Goal: Navigation & Orientation: Find specific page/section

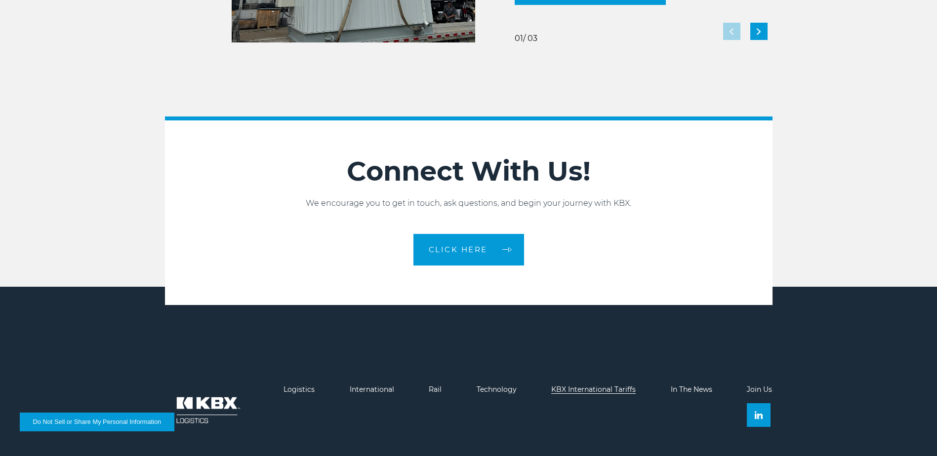
scroll to position [2202, 0]
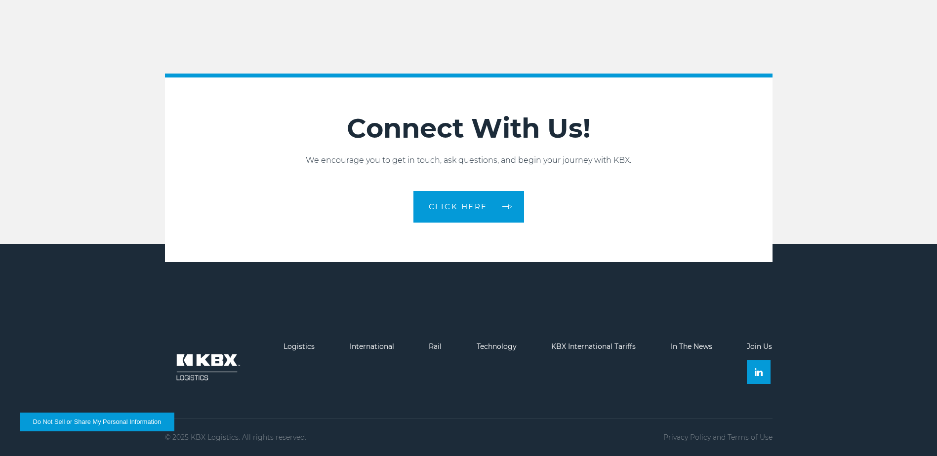
click at [754, 346] on link "Join Us" at bounding box center [759, 346] width 25 height 9
click at [499, 348] on link "Technology" at bounding box center [497, 346] width 40 height 9
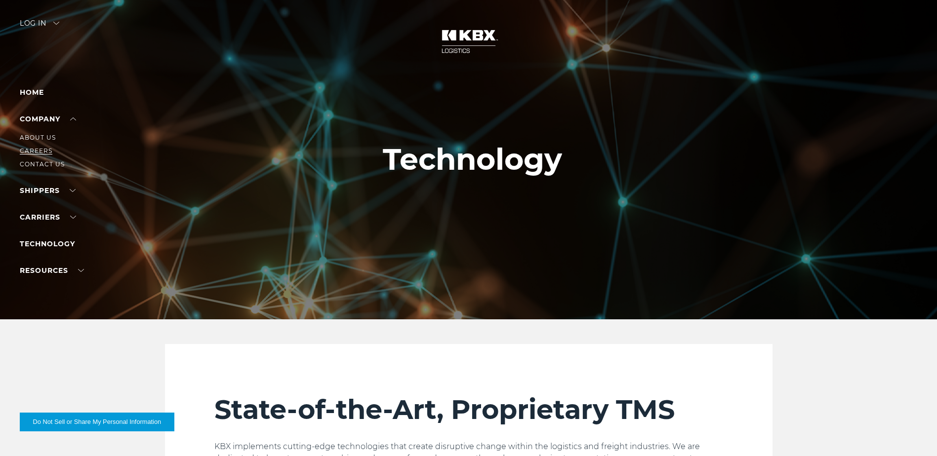
click at [29, 148] on link "Careers" at bounding box center [36, 150] width 33 height 7
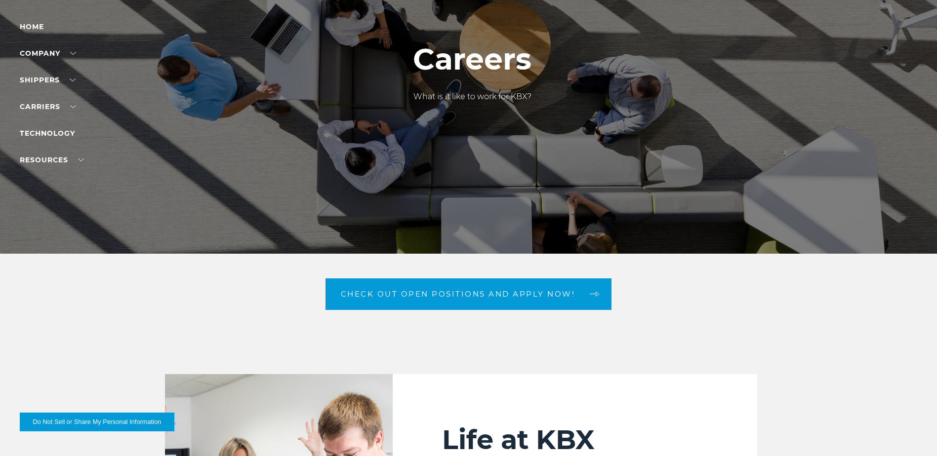
scroll to position [49, 0]
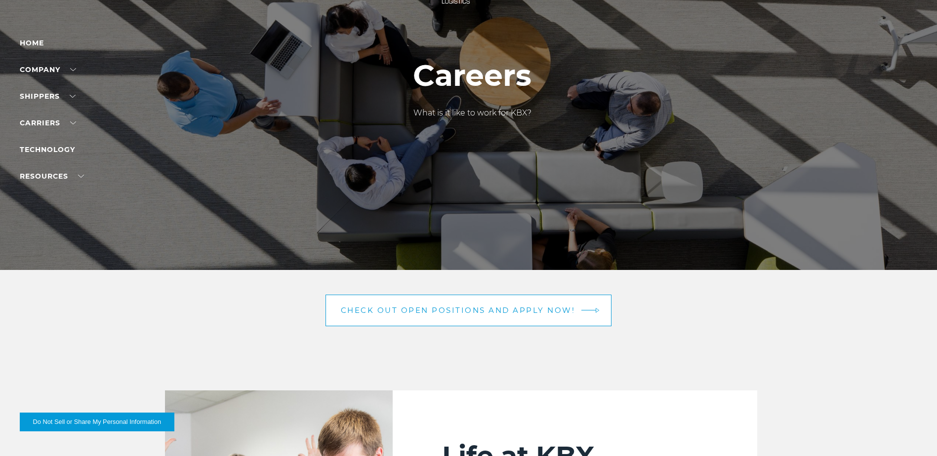
click at [459, 301] on link "Check out open positions and apply now!" at bounding box center [469, 311] width 286 height 32
